Goal: Navigation & Orientation: Find specific page/section

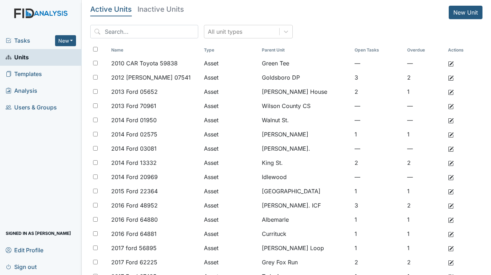
click at [18, 38] on span "Tasks" at bounding box center [30, 40] width 49 height 9
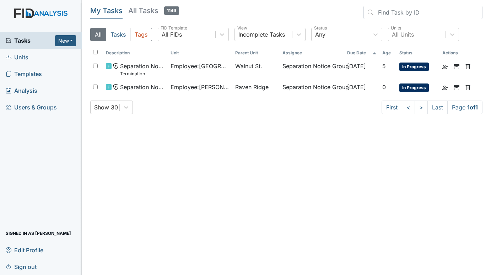
click at [20, 59] on span "Units" at bounding box center [17, 57] width 23 height 11
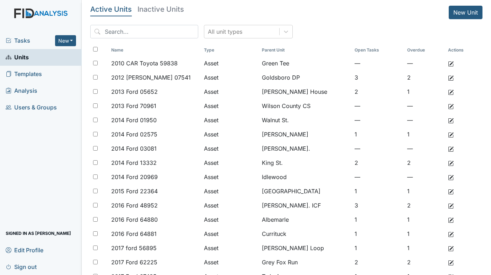
click at [27, 37] on span "Tasks" at bounding box center [30, 40] width 49 height 9
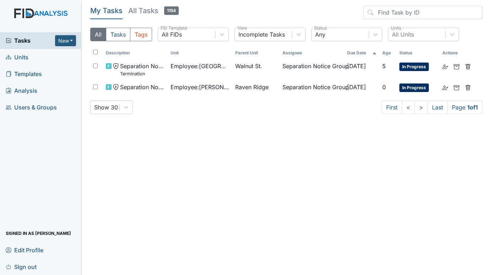
click at [20, 56] on span "Units" at bounding box center [17, 57] width 23 height 11
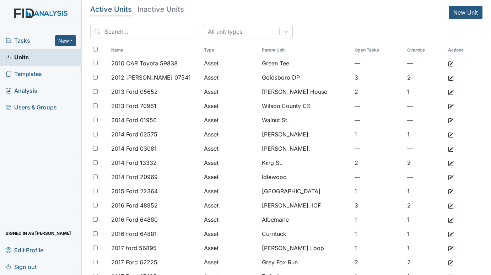
click at [36, 139] on div "Tasks New Form Inspection Document Bundle Units Templates Analysis Users & Grou…" at bounding box center [41, 153] width 82 height 243
click at [18, 161] on div "Tasks New Form Inspection Document Bundle Units Templates Analysis Users & Grou…" at bounding box center [41, 153] width 82 height 243
click at [27, 40] on span "Tasks" at bounding box center [30, 40] width 49 height 9
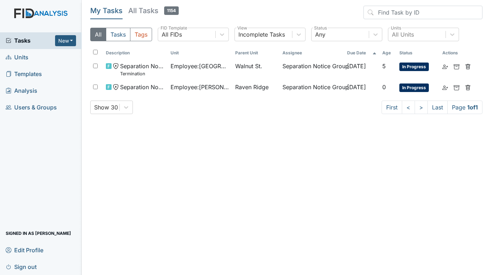
click at [24, 57] on span "Units" at bounding box center [17, 57] width 23 height 11
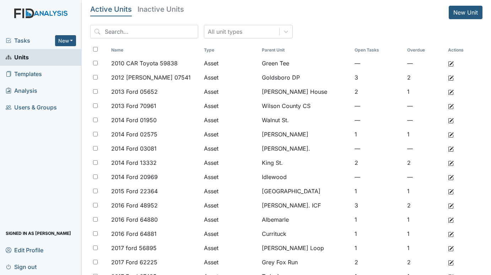
click at [32, 38] on span "Tasks" at bounding box center [30, 40] width 49 height 9
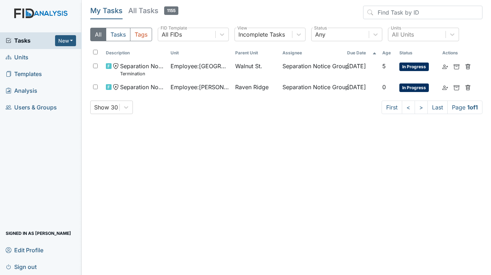
click at [25, 56] on span "Units" at bounding box center [17, 57] width 23 height 11
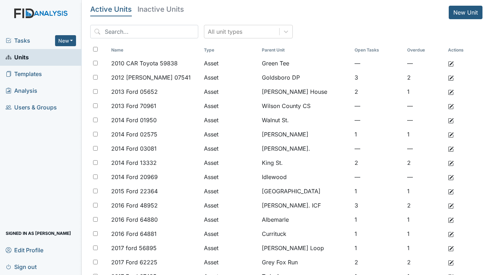
click at [16, 37] on span "Tasks" at bounding box center [30, 40] width 49 height 9
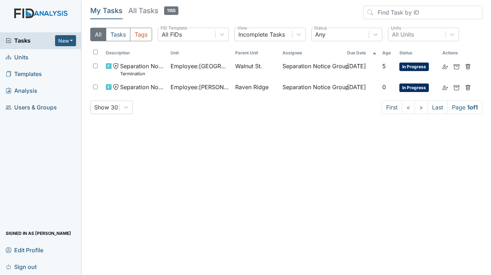
click at [23, 58] on span "Units" at bounding box center [17, 57] width 23 height 11
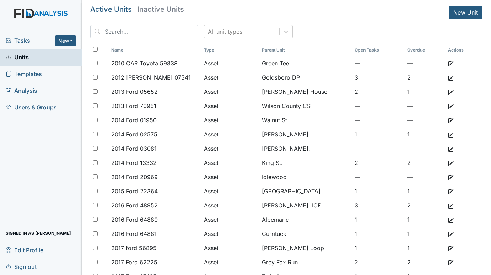
click at [22, 40] on span "Tasks" at bounding box center [30, 40] width 49 height 9
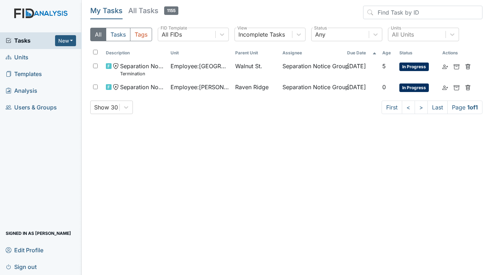
click at [26, 55] on span "Units" at bounding box center [17, 57] width 23 height 11
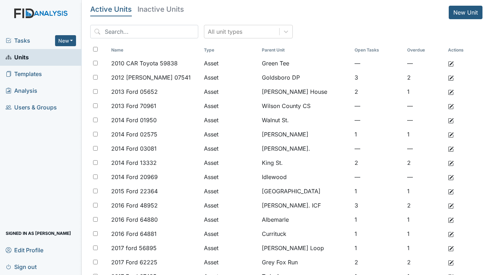
click at [16, 38] on span "Tasks" at bounding box center [30, 40] width 49 height 9
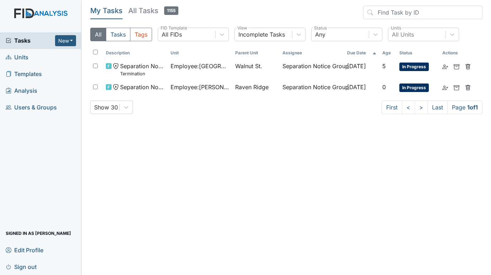
click at [25, 55] on span "Units" at bounding box center [17, 57] width 23 height 11
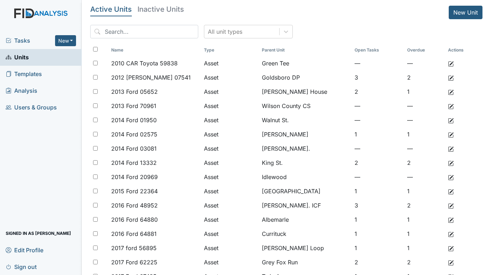
click at [17, 37] on span "Tasks" at bounding box center [30, 40] width 49 height 9
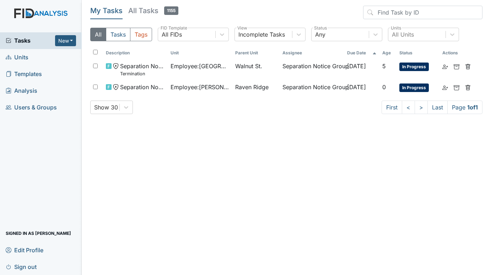
click at [23, 56] on span "Units" at bounding box center [17, 57] width 23 height 11
